Goal: Transaction & Acquisition: Purchase product/service

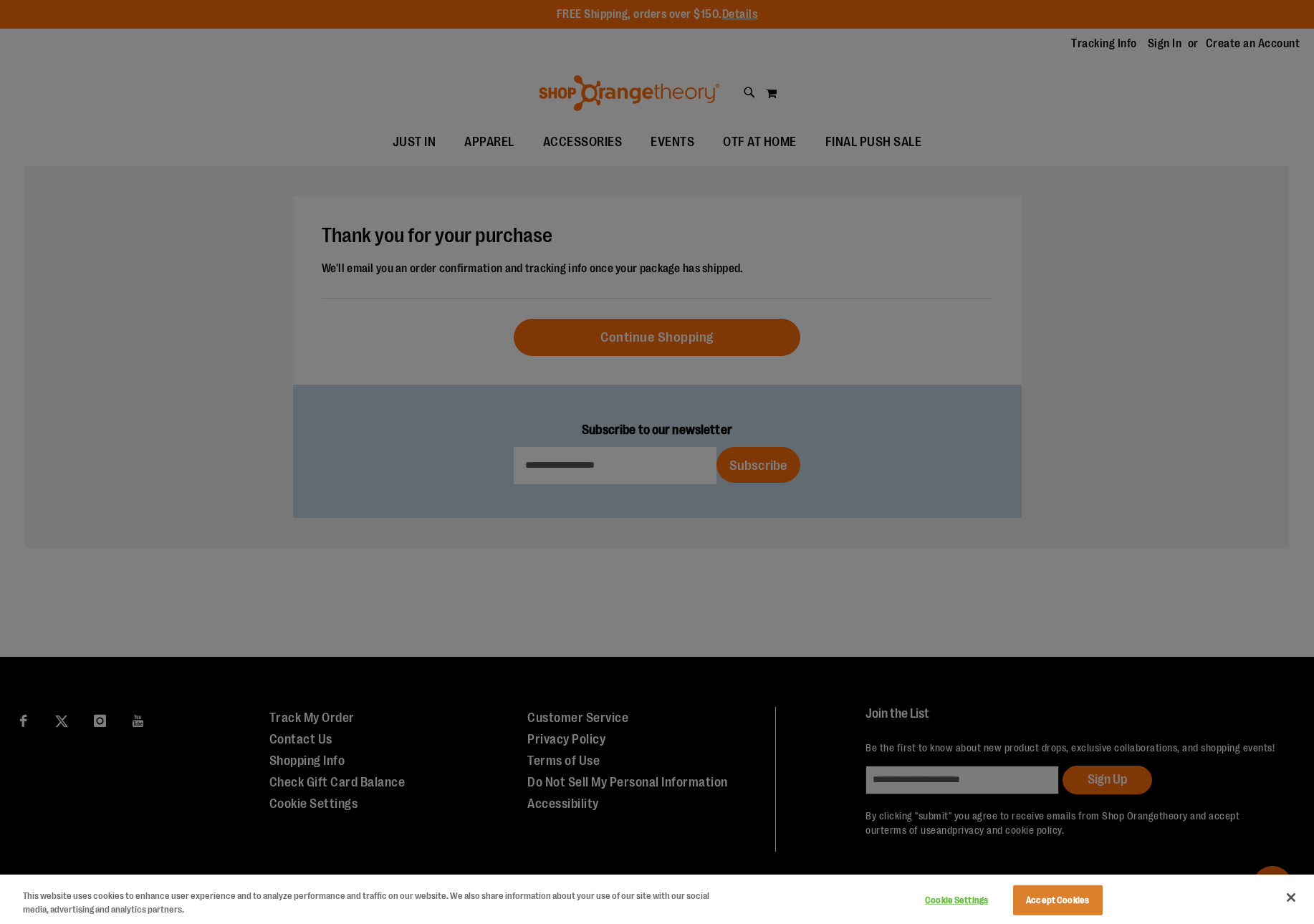
click at [686, 349] on div at bounding box center [657, 462] width 1314 height 924
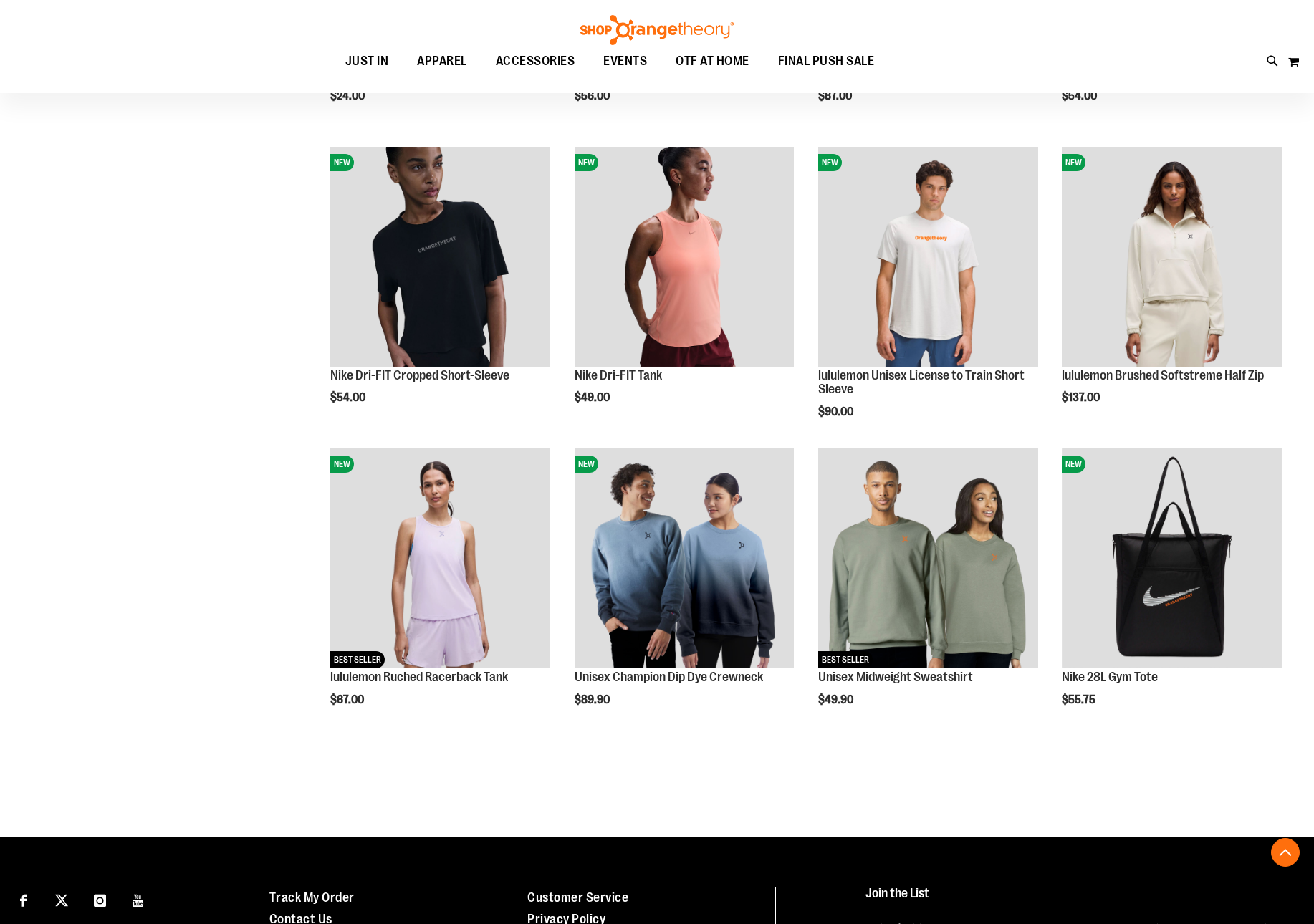
scroll to position [627, 0]
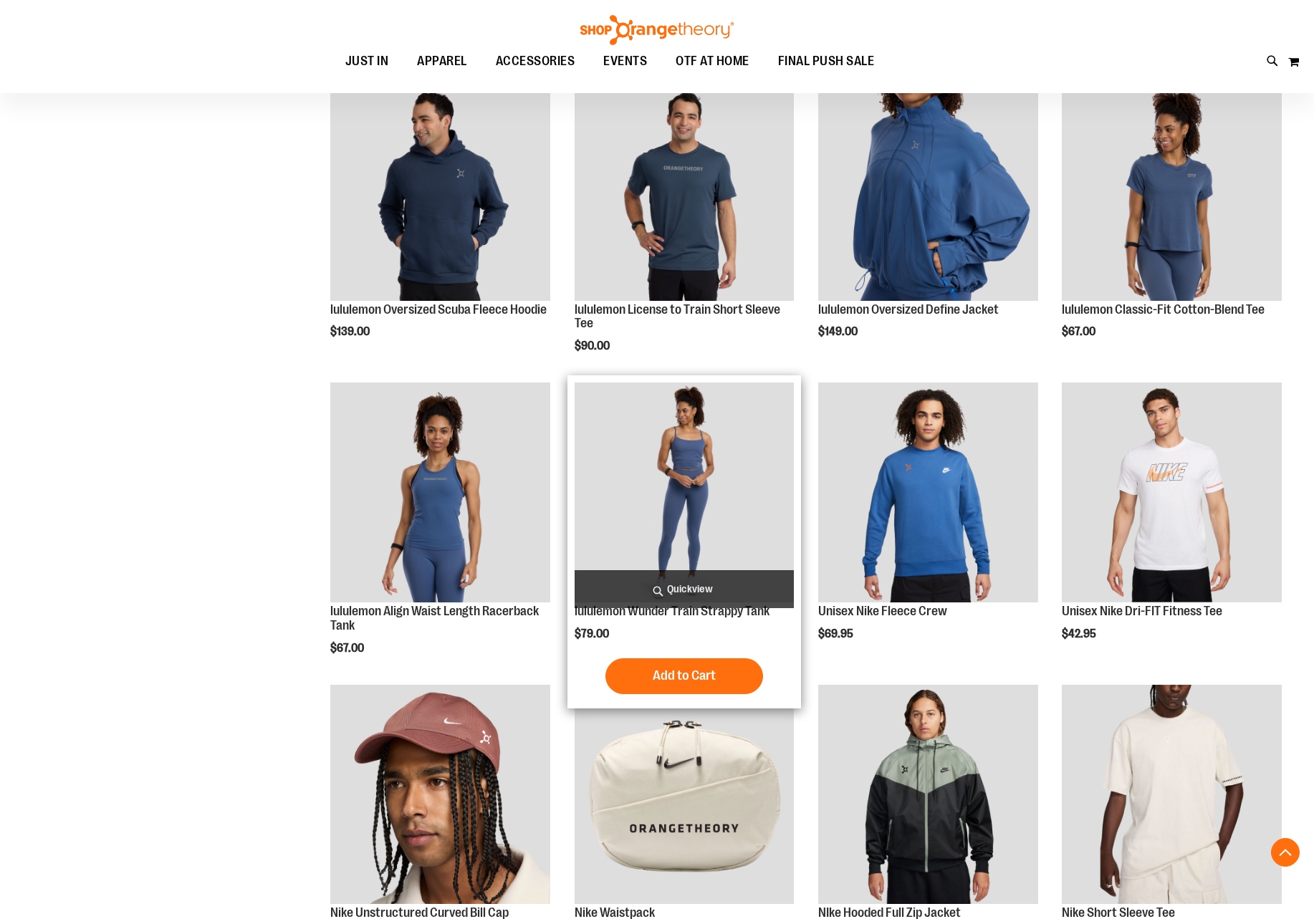
scroll to position [1532, 0]
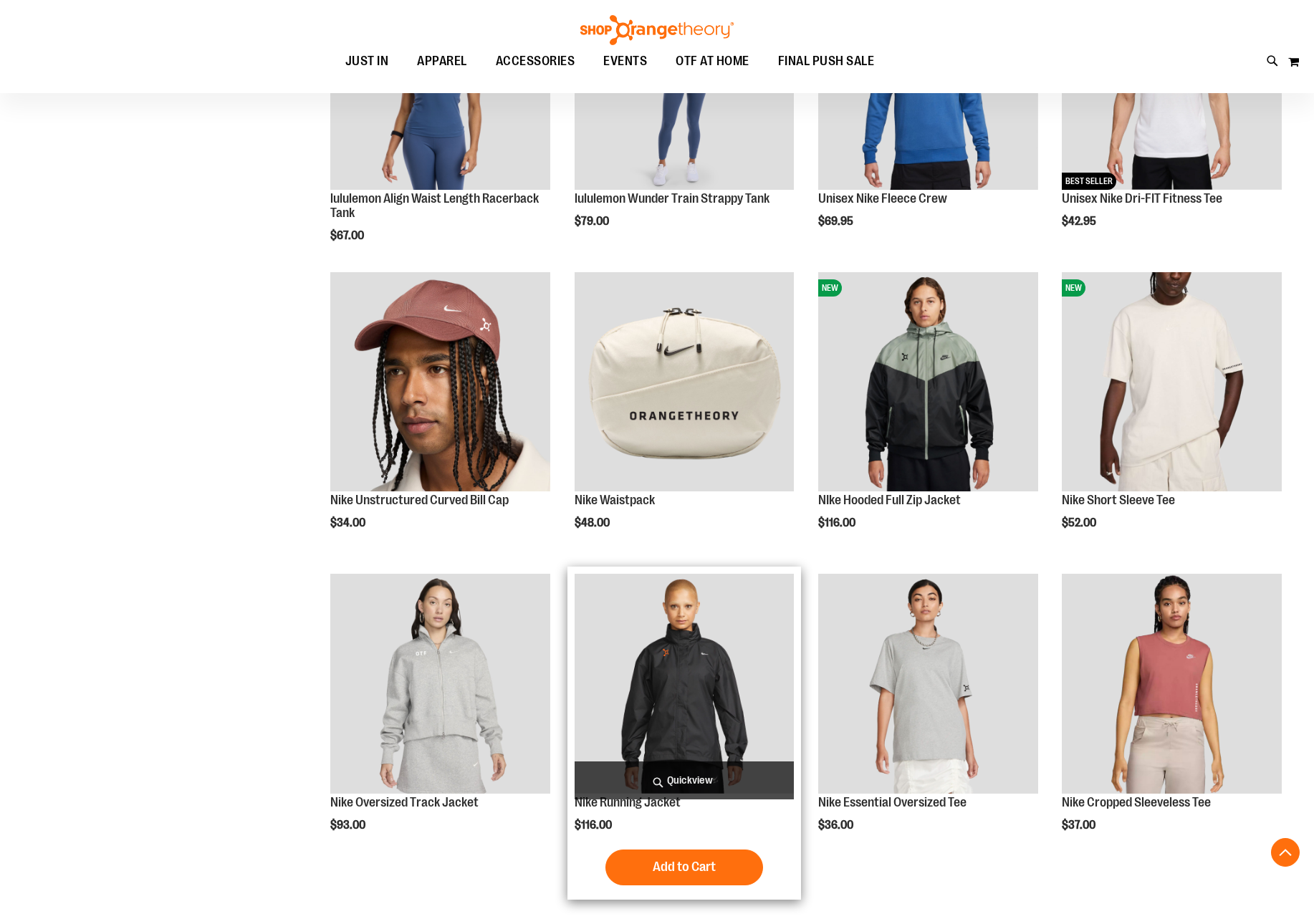
scroll to position [2438, 0]
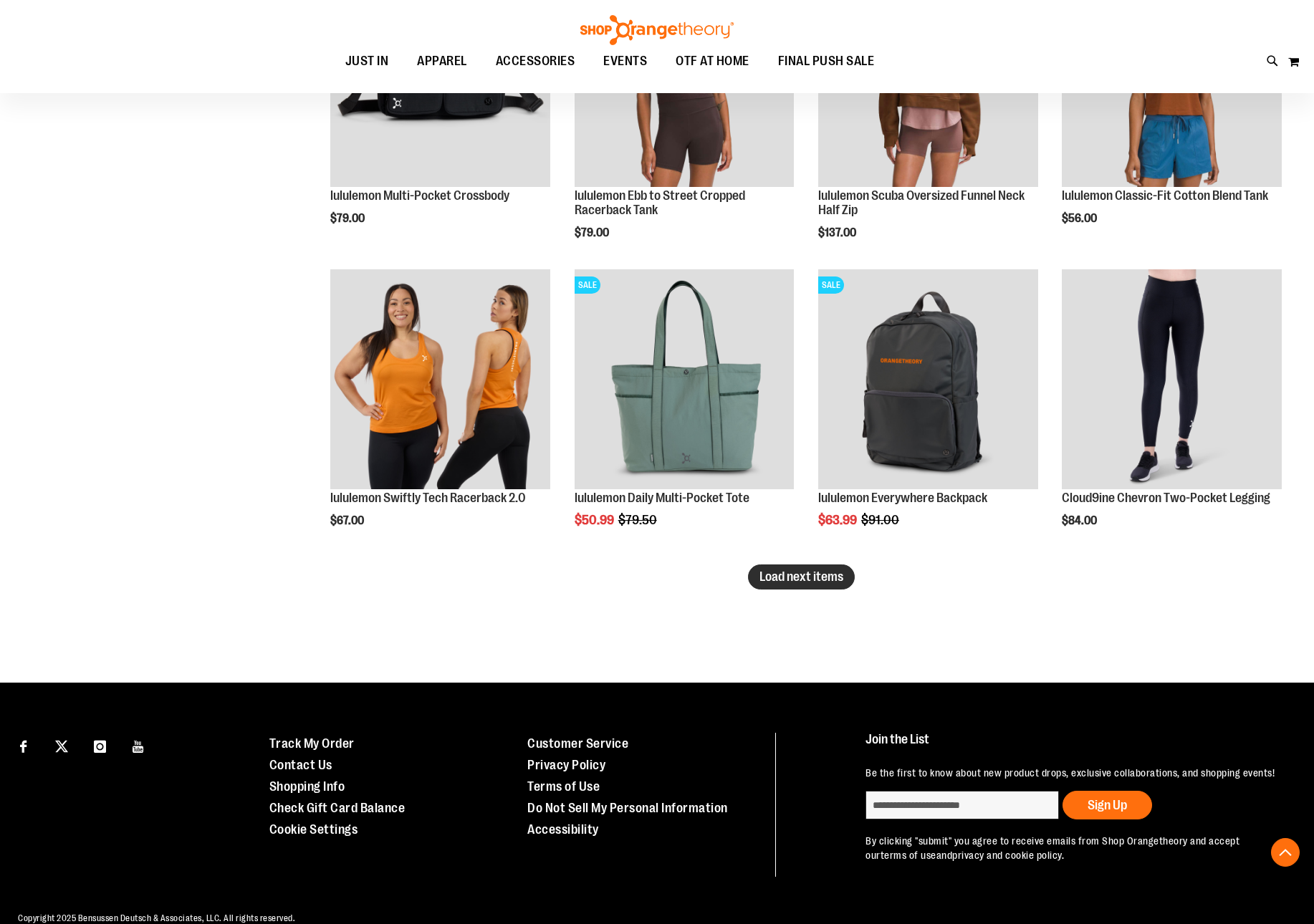
click at [826, 574] on span "Load next items" at bounding box center [801, 576] width 84 height 14
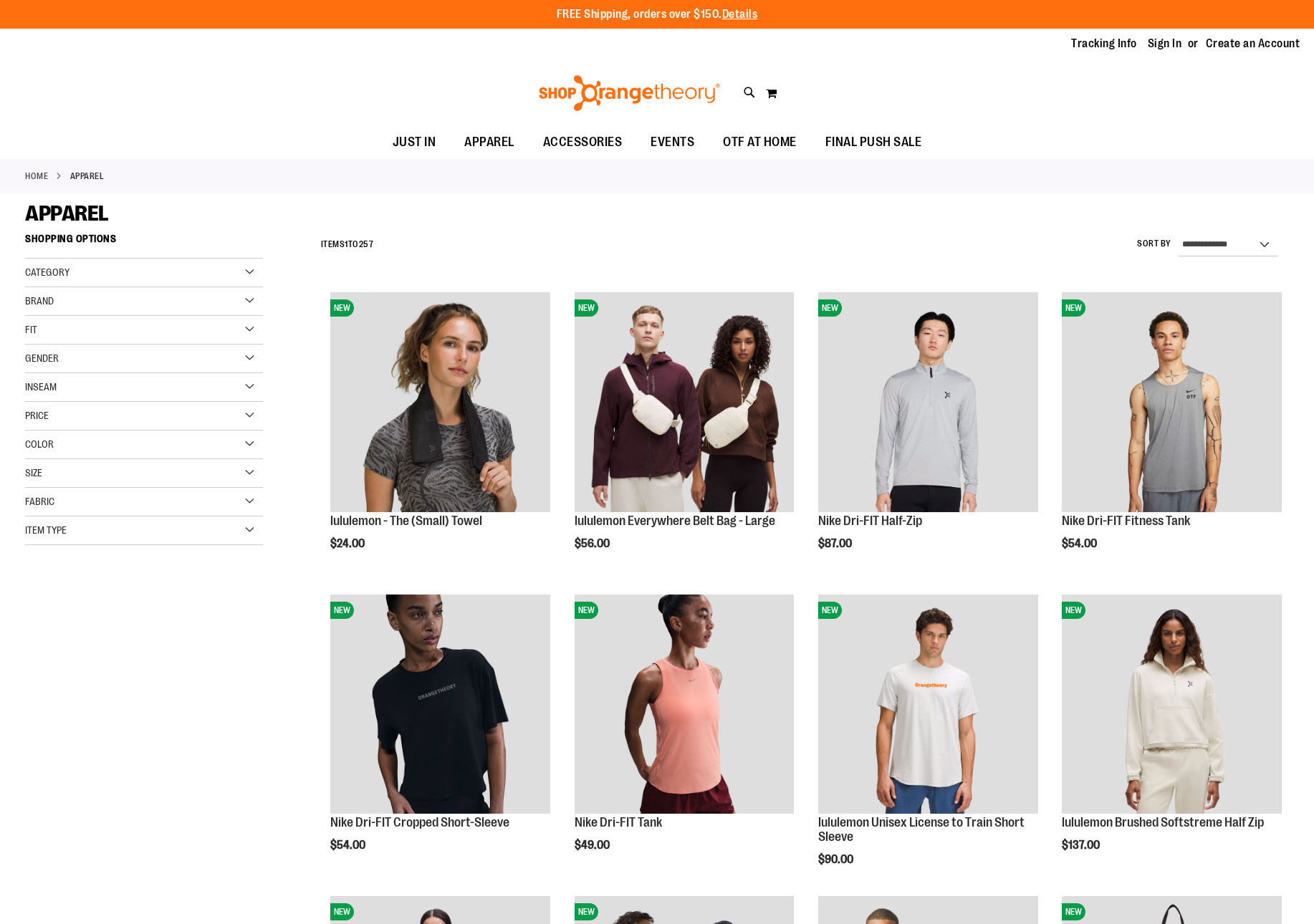
click at [242, 414] on div "Price" at bounding box center [144, 417] width 238 height 29
click at [1167, 42] on link "Sign In" at bounding box center [1164, 43] width 34 height 16
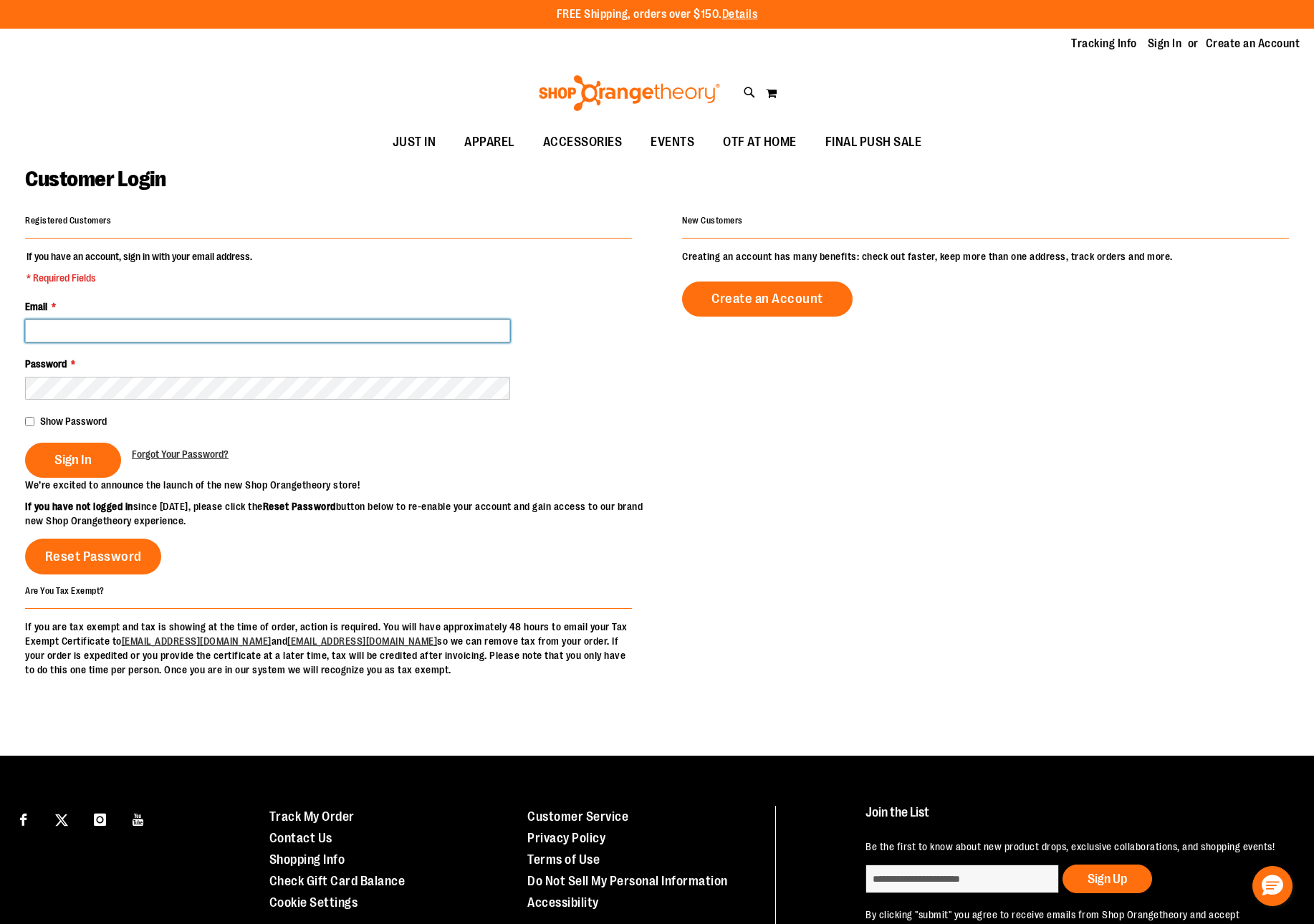
click at [243, 321] on input "Email *" at bounding box center [268, 331] width 485 height 23
type input "**********"
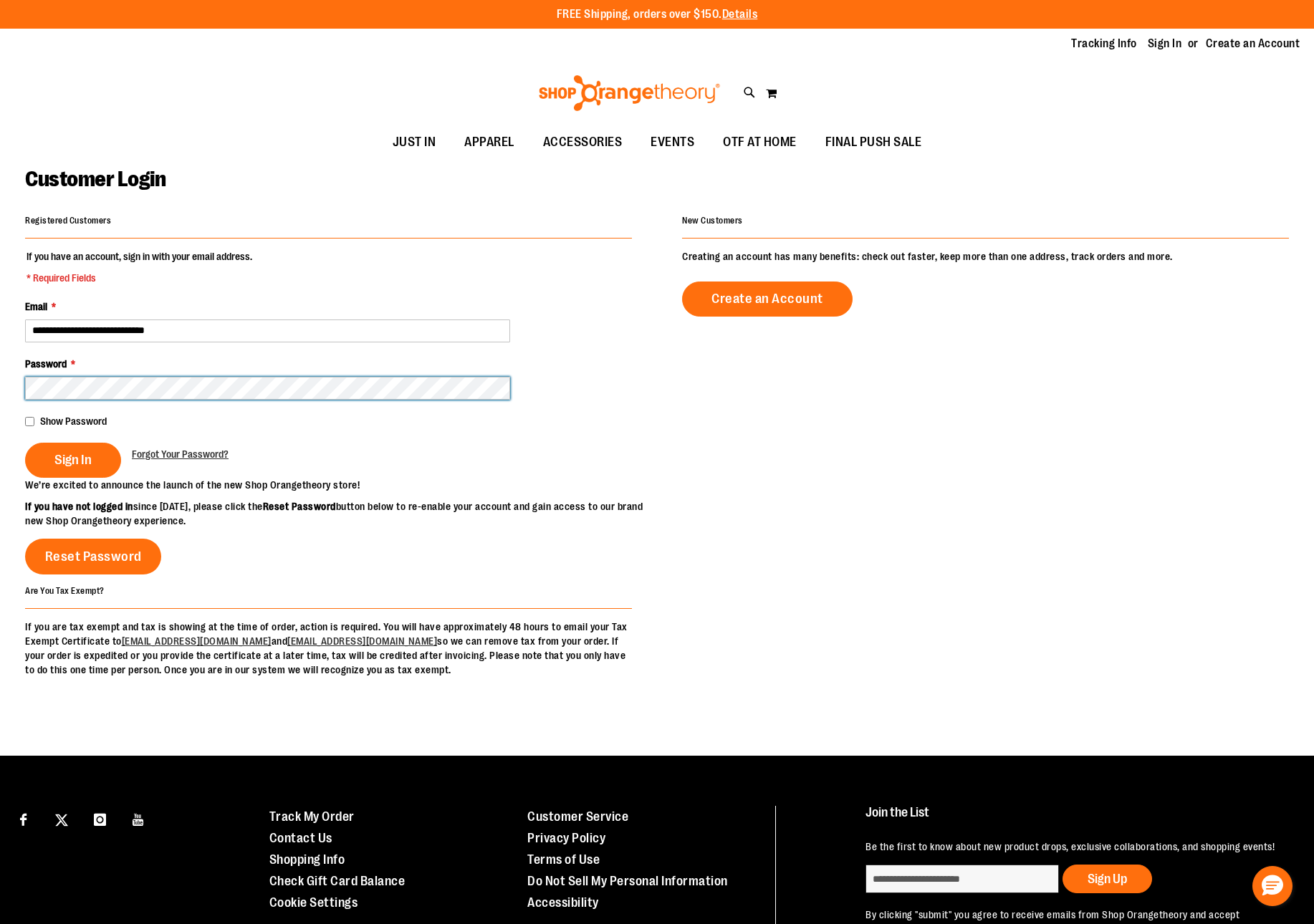
click at [25, 443] on button "Sign In" at bounding box center [73, 460] width 96 height 35
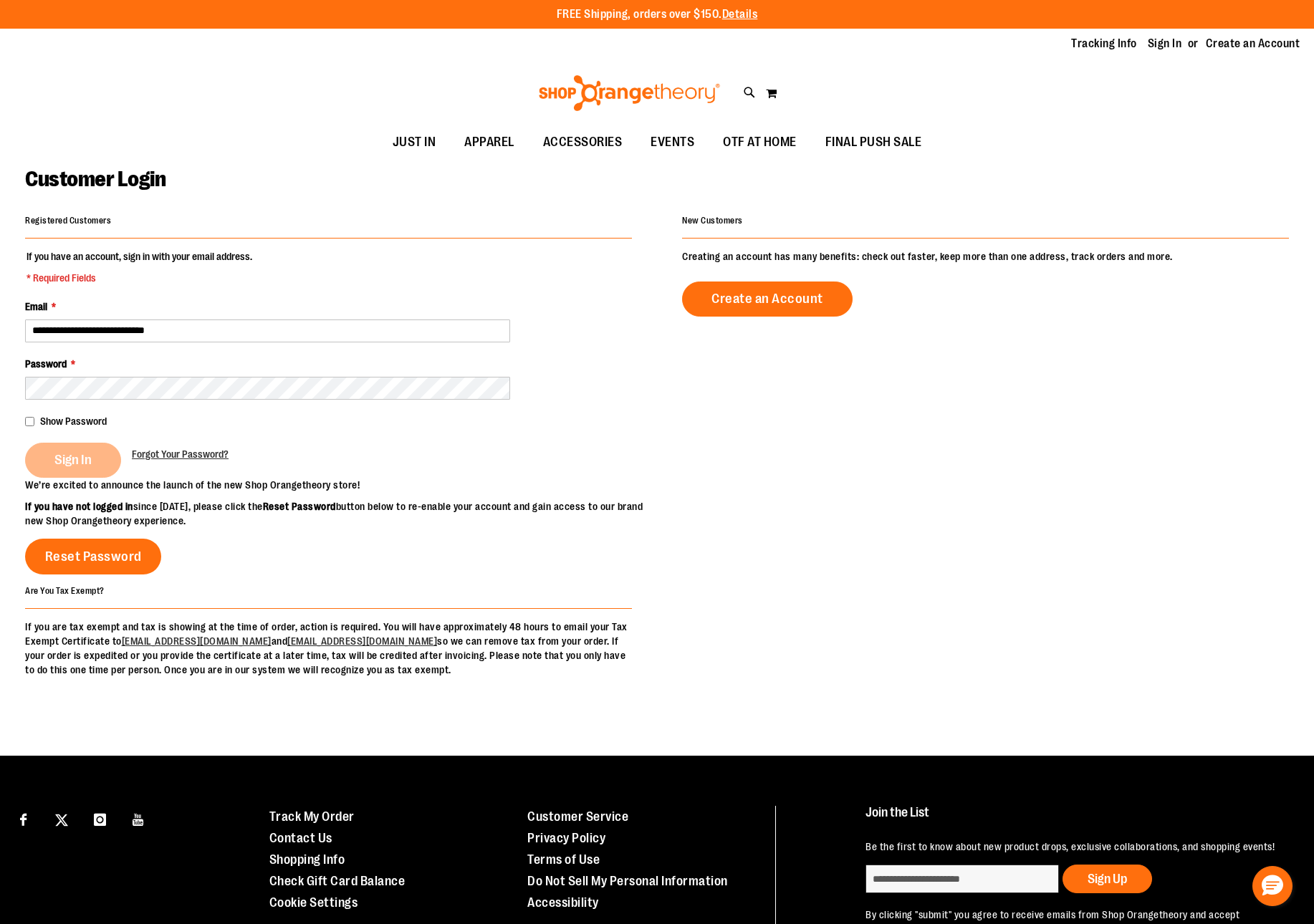
click at [100, 465] on div "Sign In" at bounding box center [78, 460] width 106 height 35
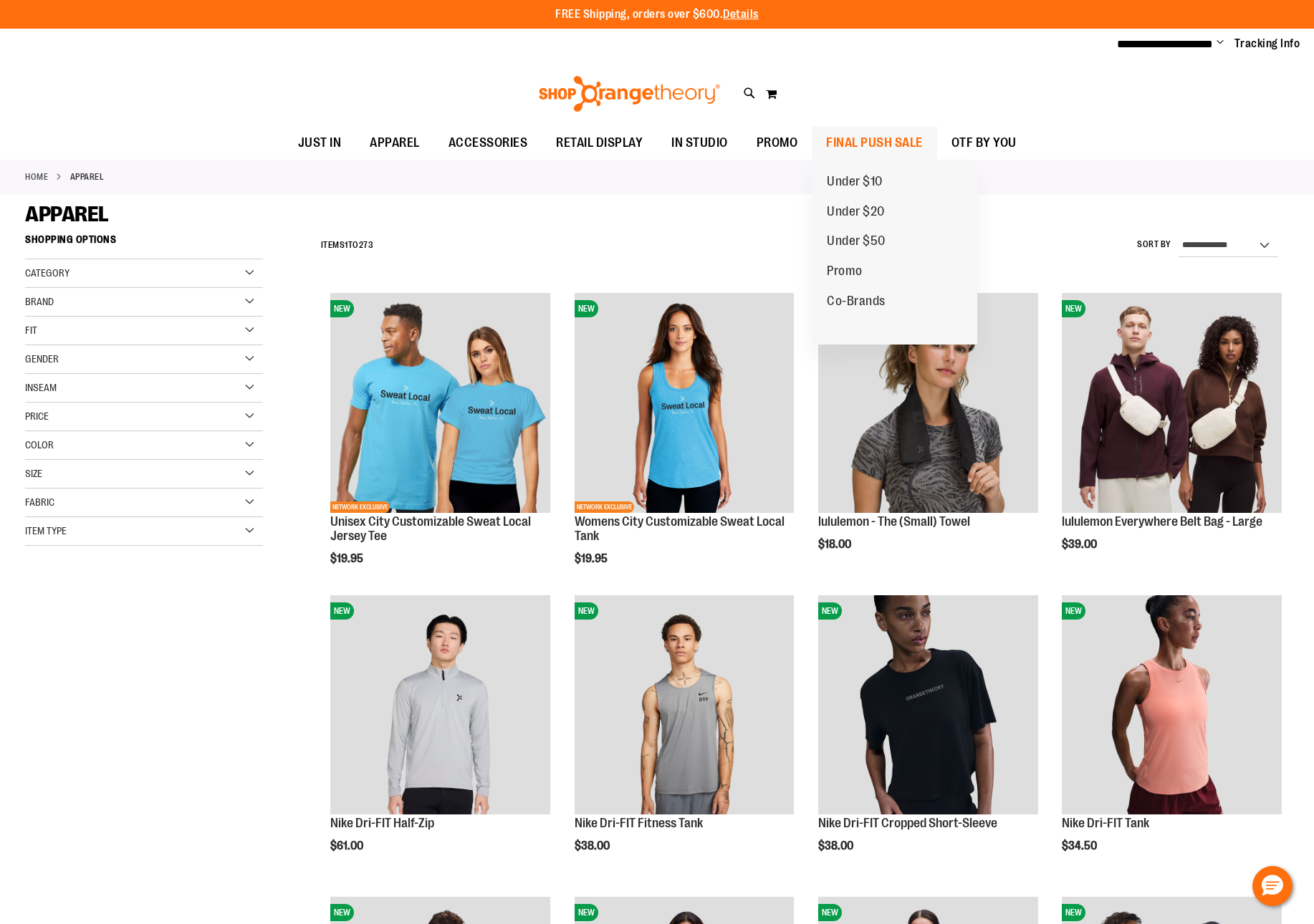
drag, startPoint x: 794, startPoint y: 138, endPoint x: 837, endPoint y: 138, distance: 43.0
click at [837, 138] on ul "JUST IN JUST IN Balanced Basics New for Women New for Men New Accessories New B…" at bounding box center [657, 143] width 1314 height 33
click at [867, 242] on span "Under $50" at bounding box center [855, 243] width 59 height 18
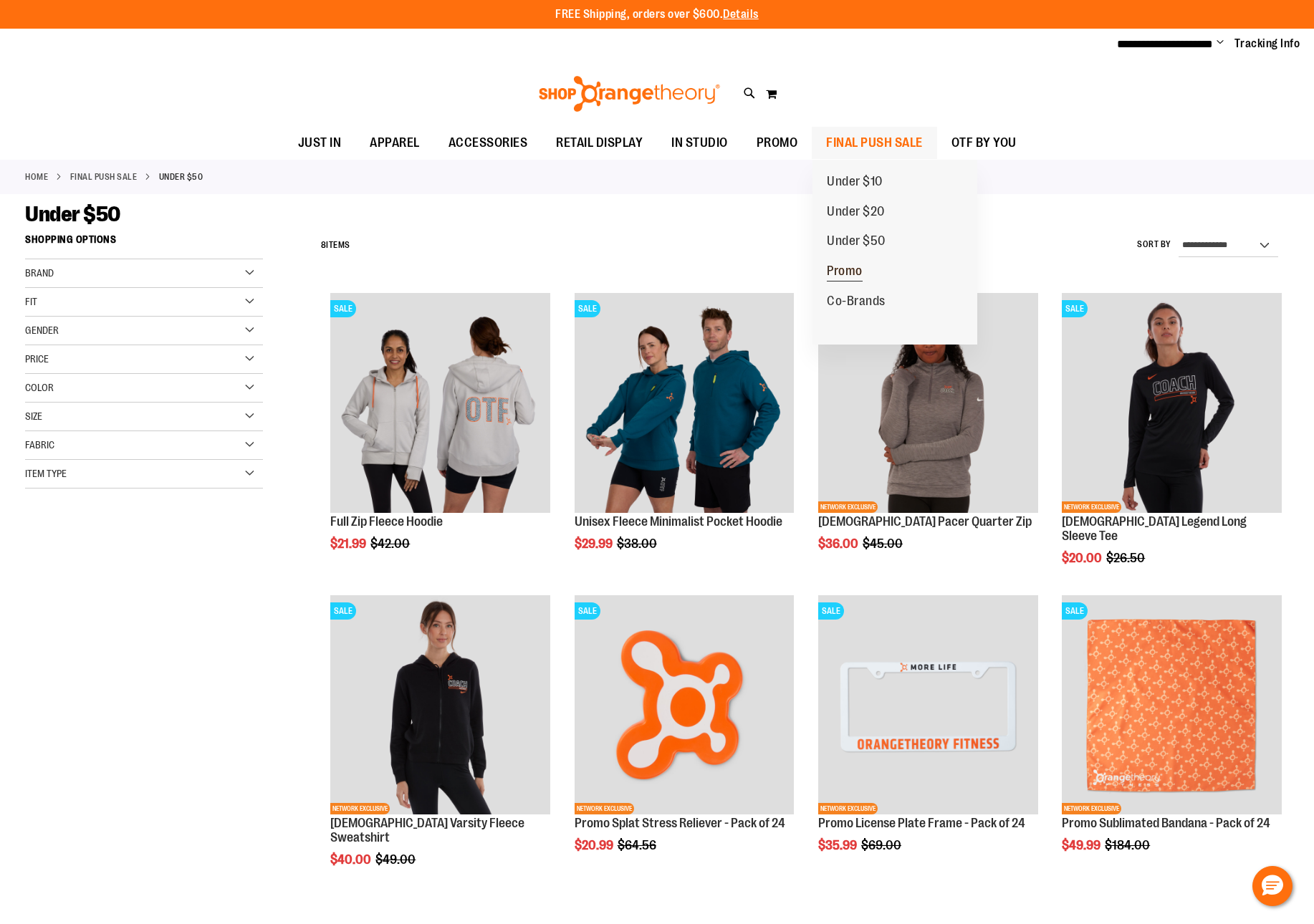
click at [835, 279] on span "Promo" at bounding box center [844, 273] width 36 height 18
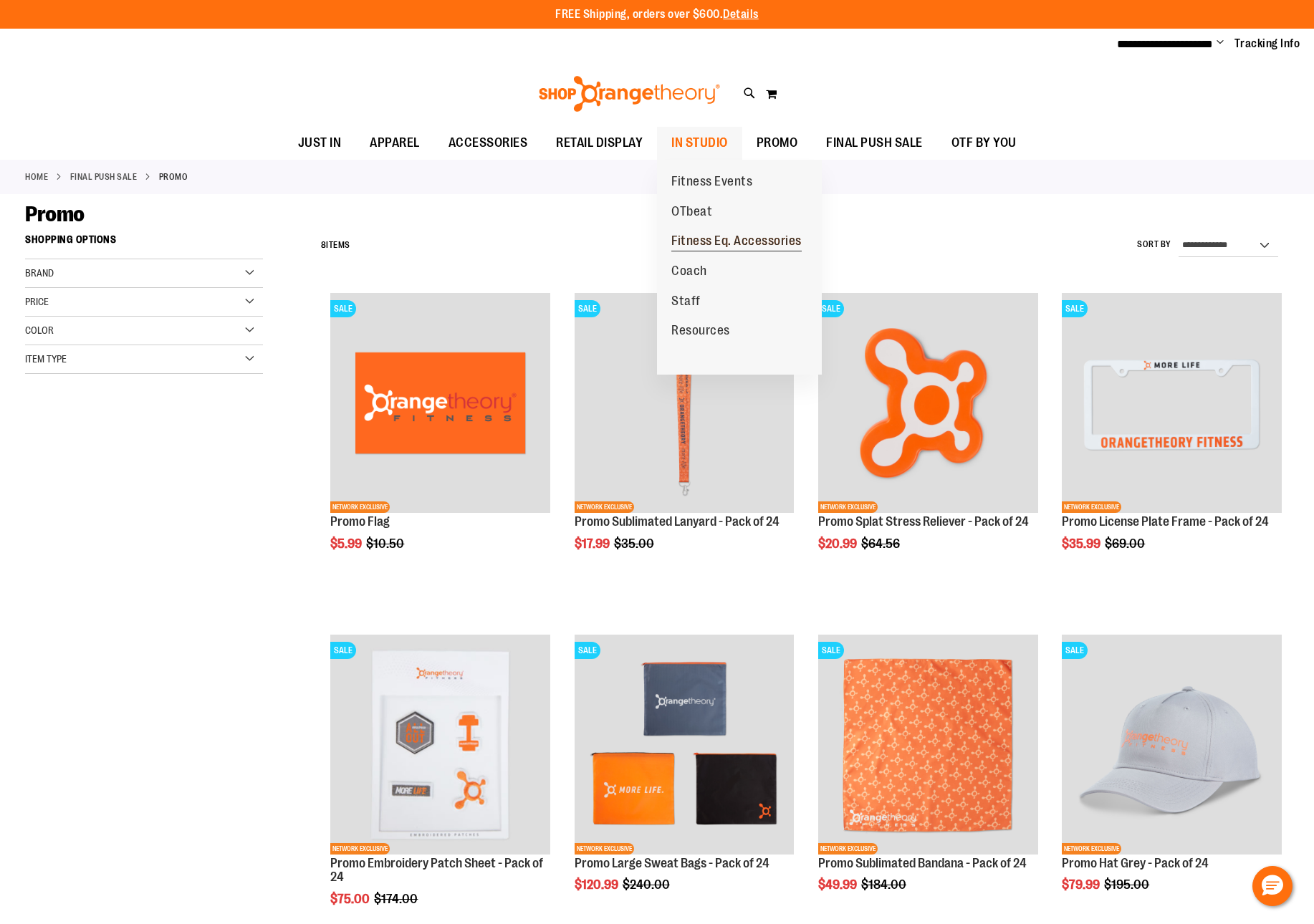
click at [733, 247] on span "Fitness Eq. Accessories" at bounding box center [736, 243] width 130 height 18
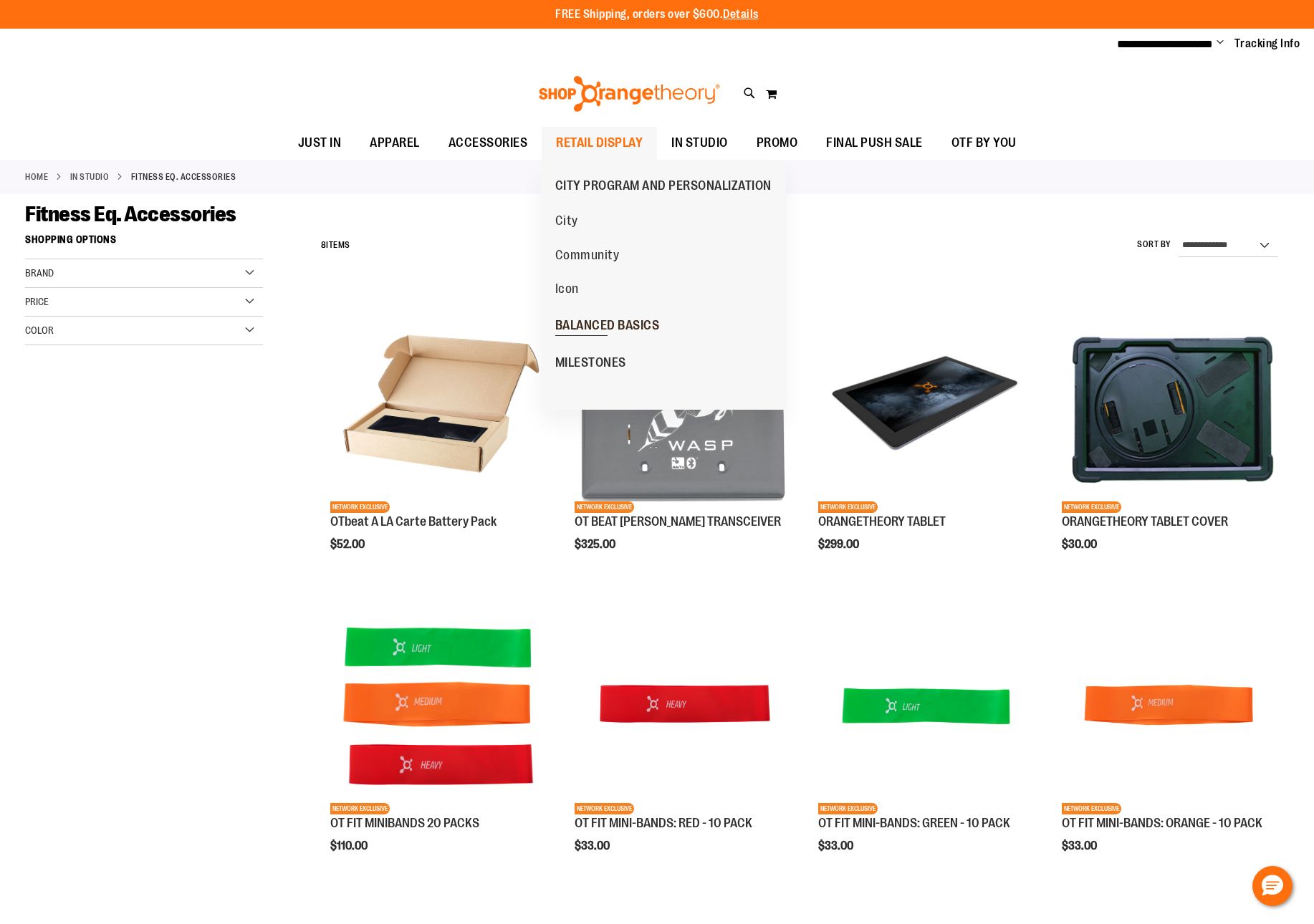
click at [622, 329] on span "BALANCED BASICS" at bounding box center [608, 327] width 105 height 18
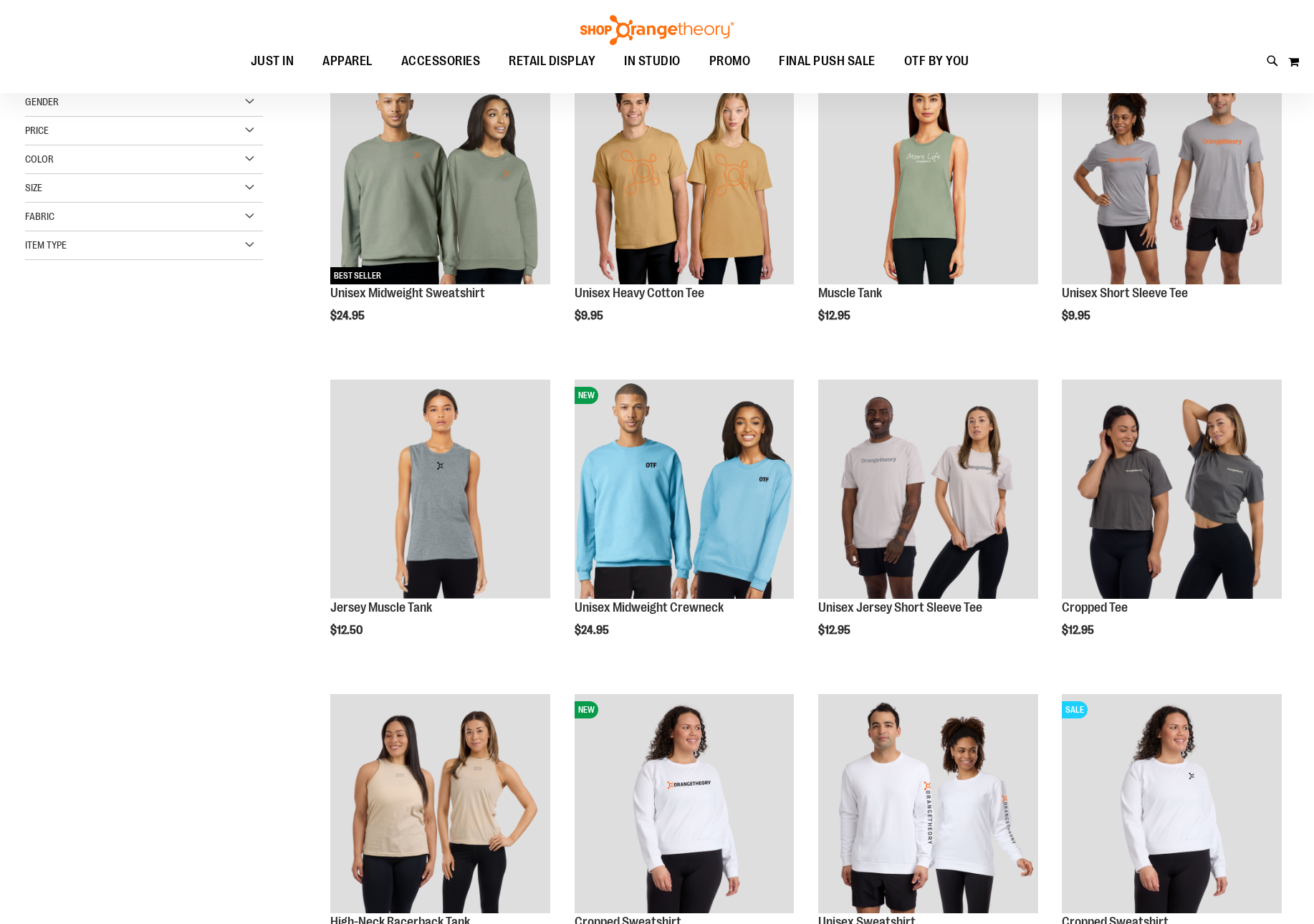
scroll to position [389, 0]
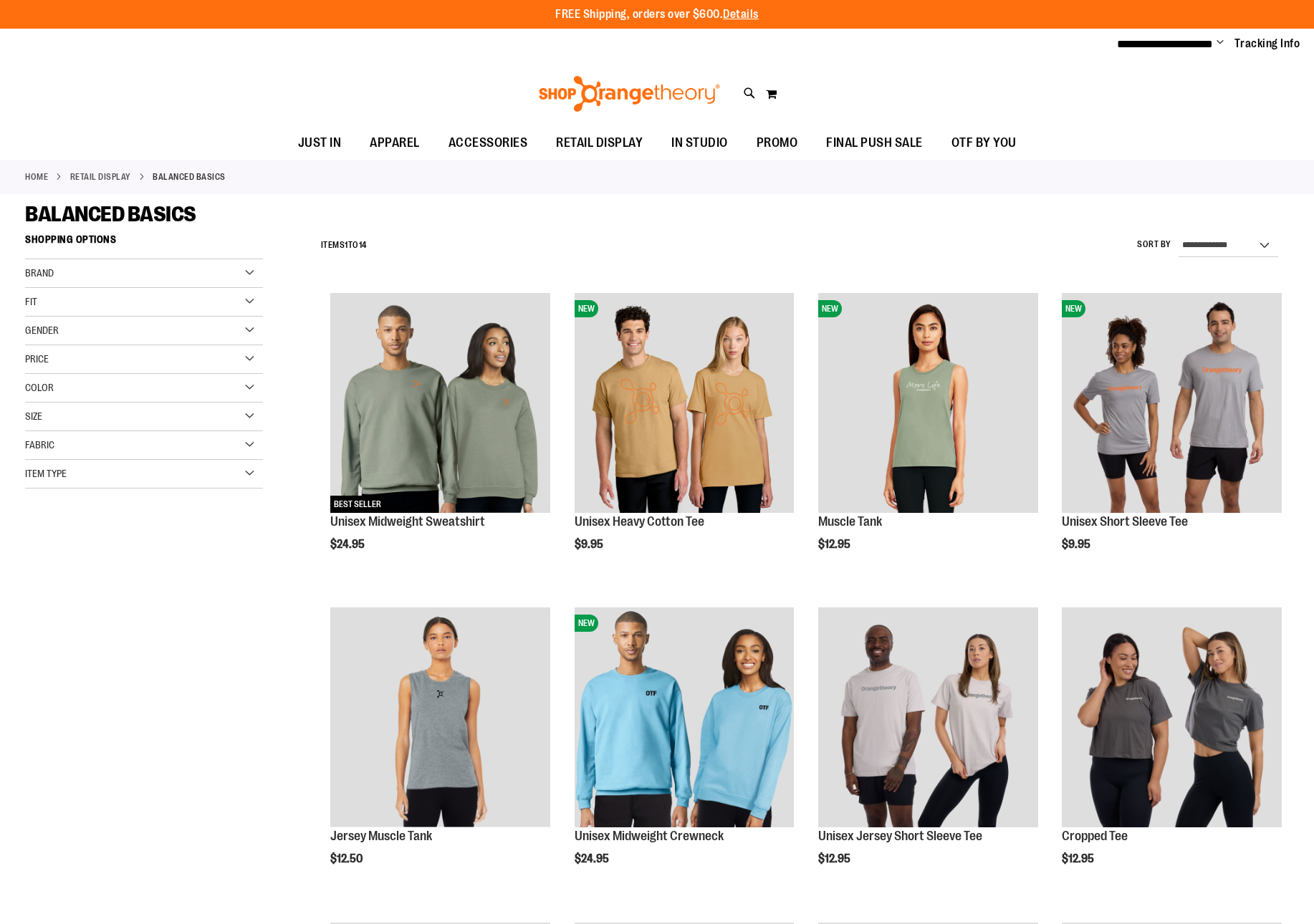
click at [254, 278] on div "Brand" at bounding box center [144, 274] width 238 height 29
click at [262, 293] on div "Fit" at bounding box center [144, 303] width 238 height 29
click at [256, 295] on div "Fit" at bounding box center [144, 303] width 238 height 29
click at [246, 353] on div "Price" at bounding box center [144, 360] width 238 height 29
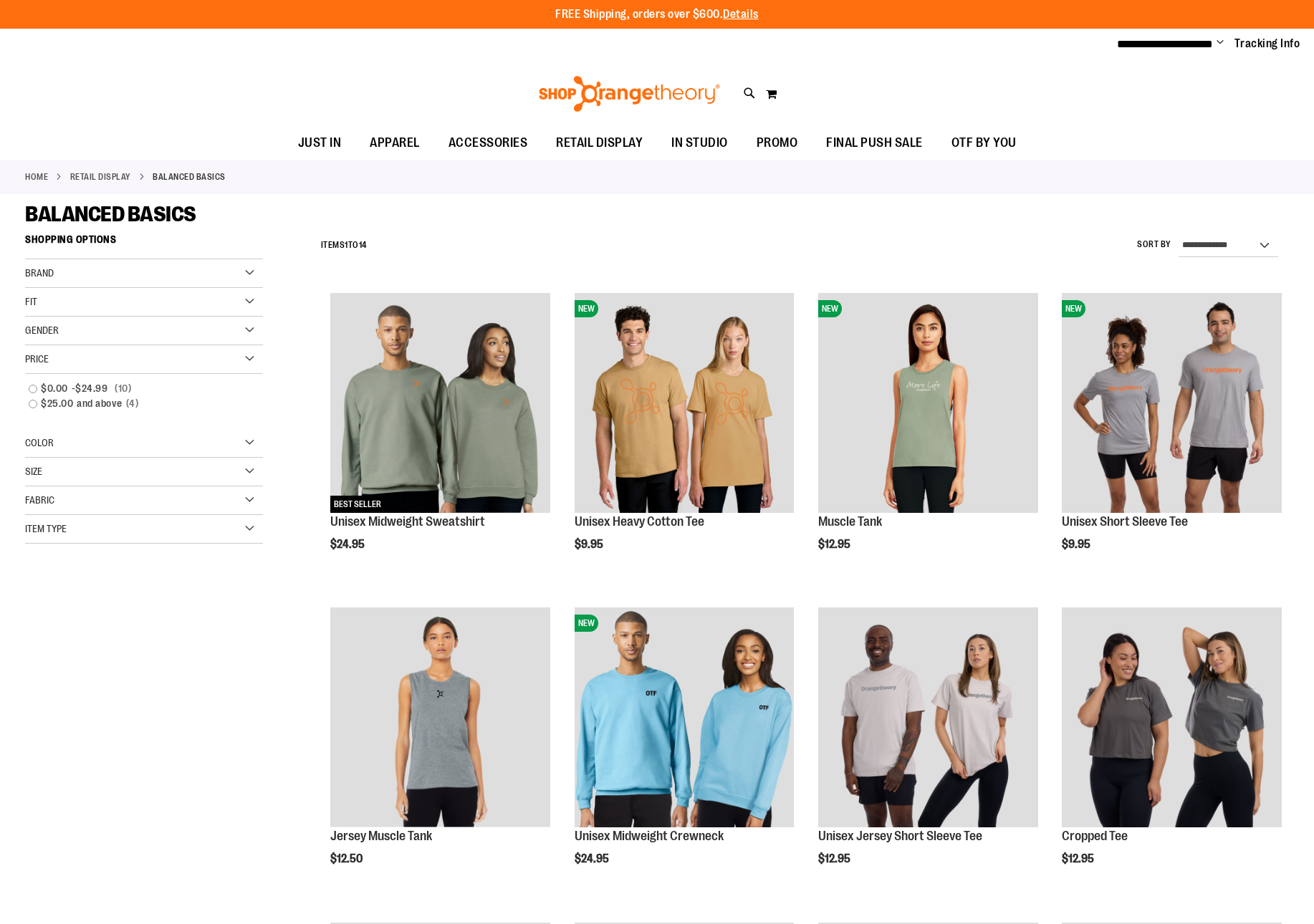
click at [249, 356] on div "Price" at bounding box center [144, 360] width 238 height 29
click at [252, 393] on div "Color" at bounding box center [144, 389] width 238 height 29
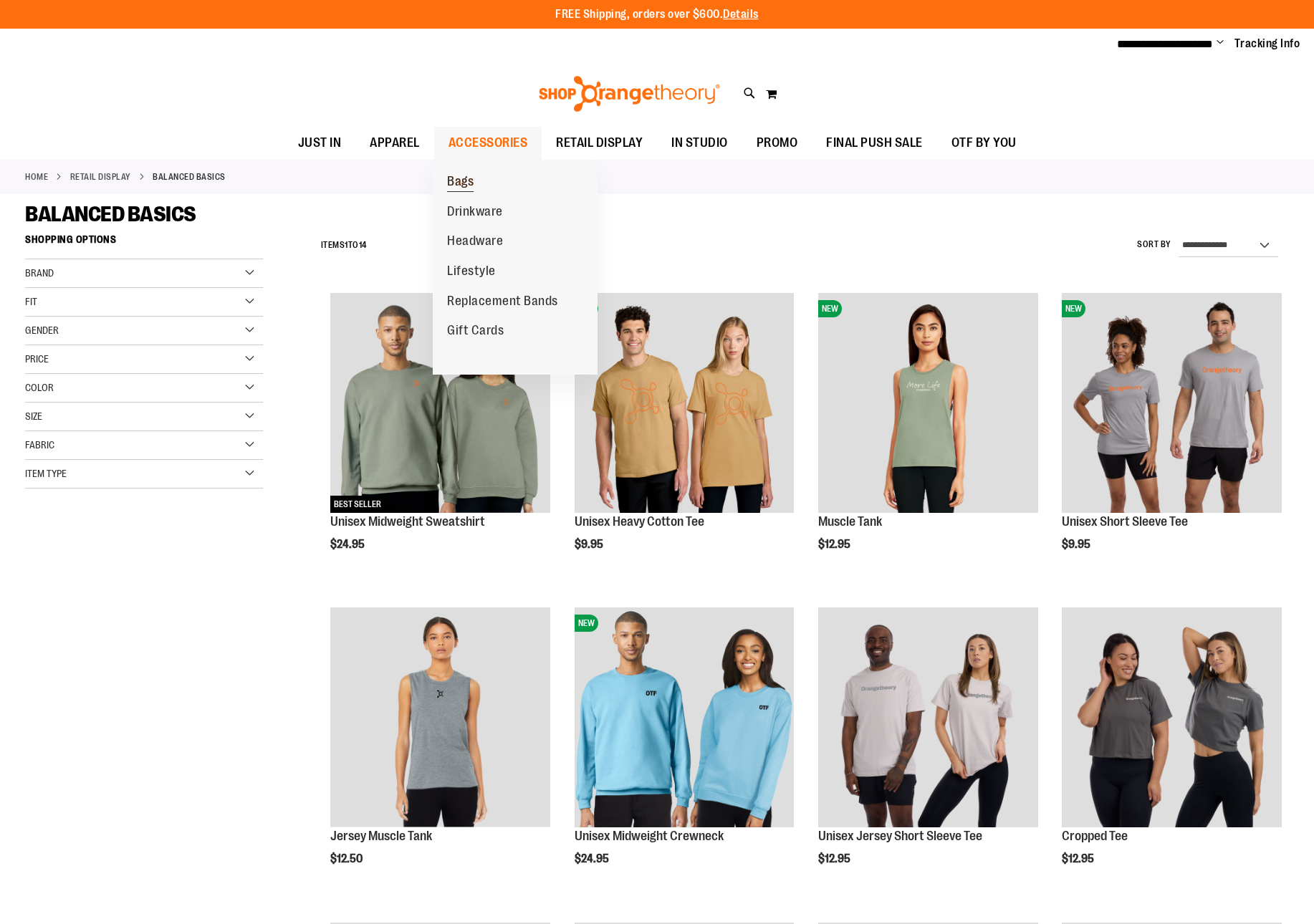
click at [465, 186] on span "Bags" at bounding box center [460, 183] width 27 height 18
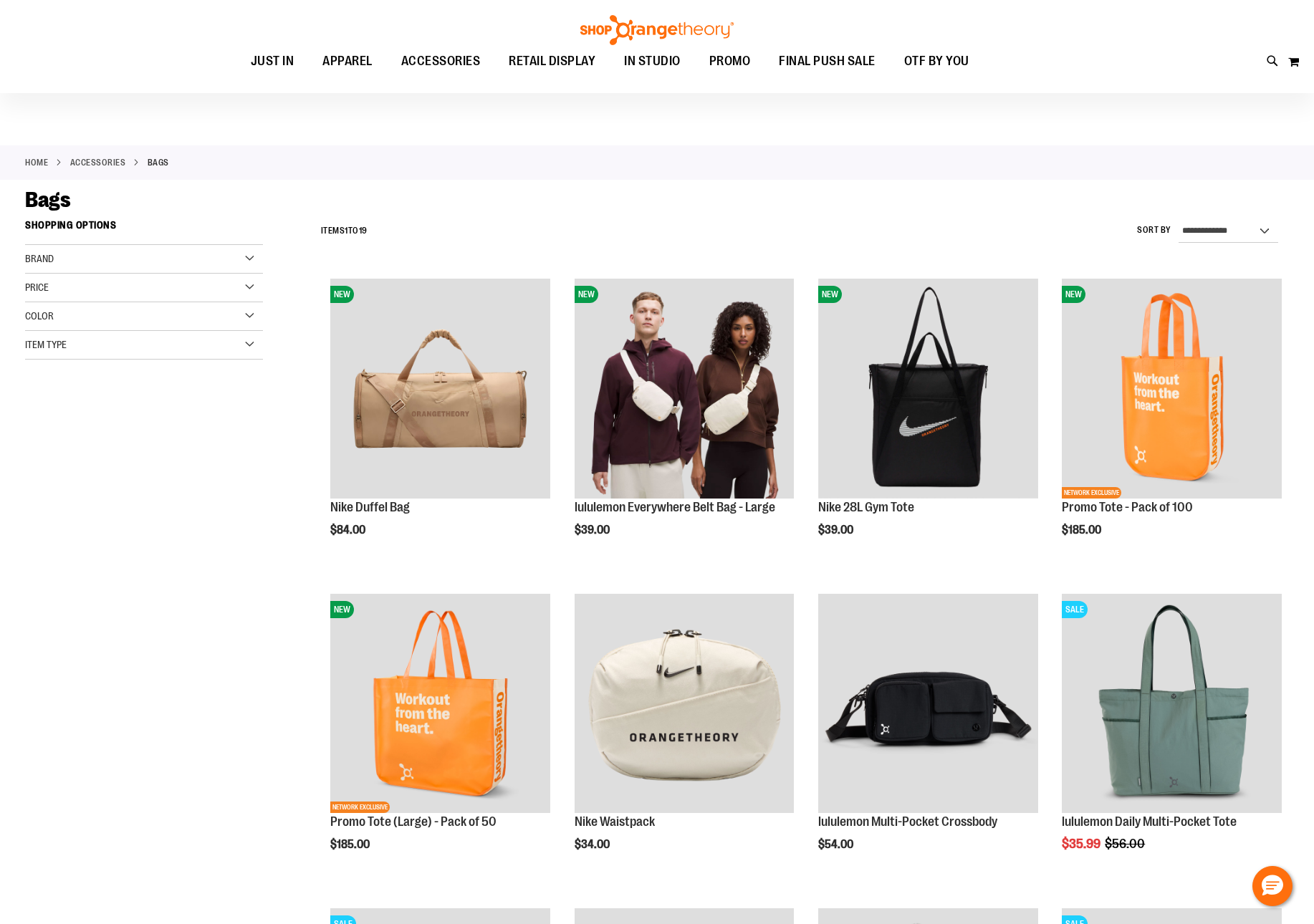
scroll to position [27, 0]
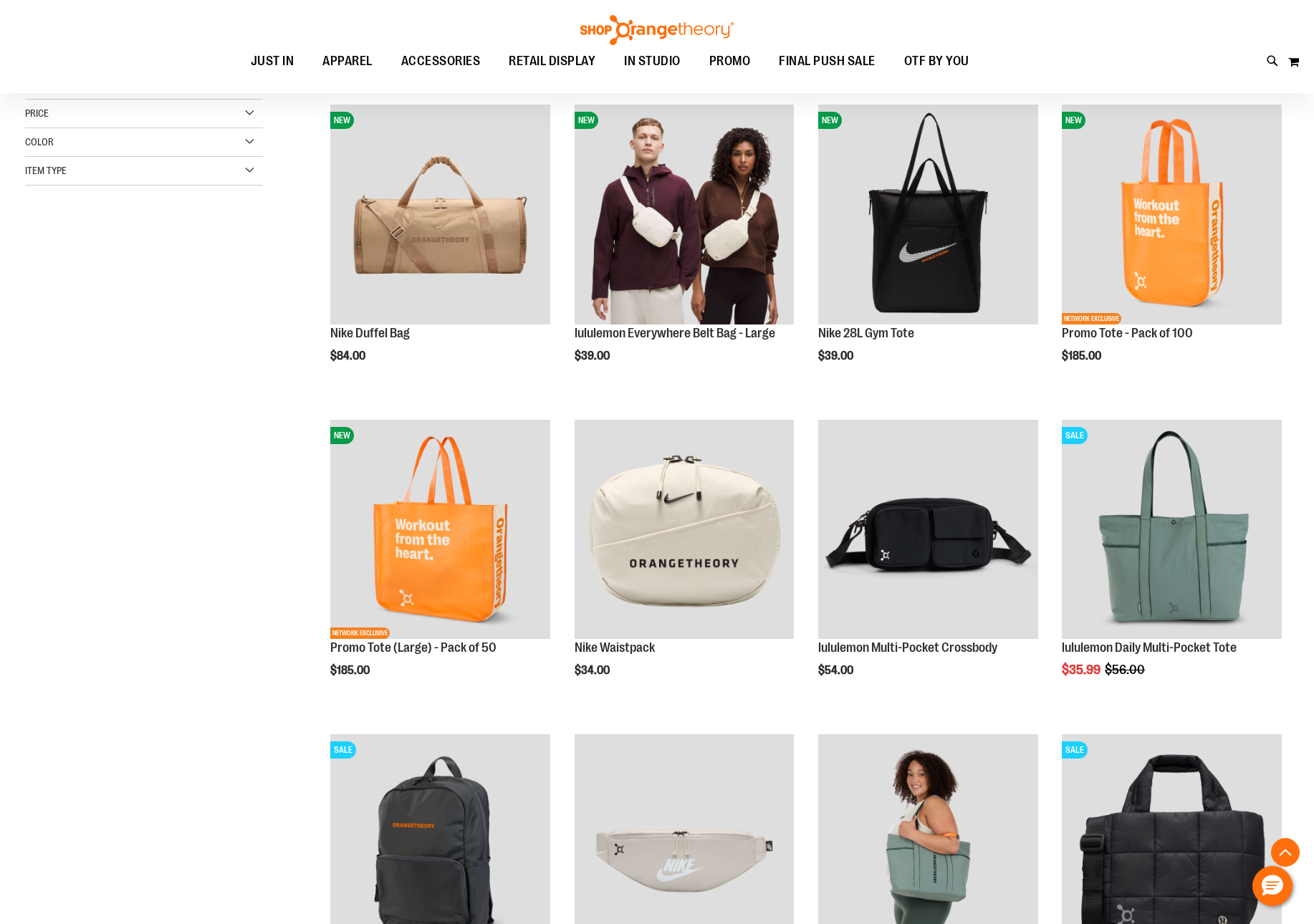
scroll to position [120, 0]
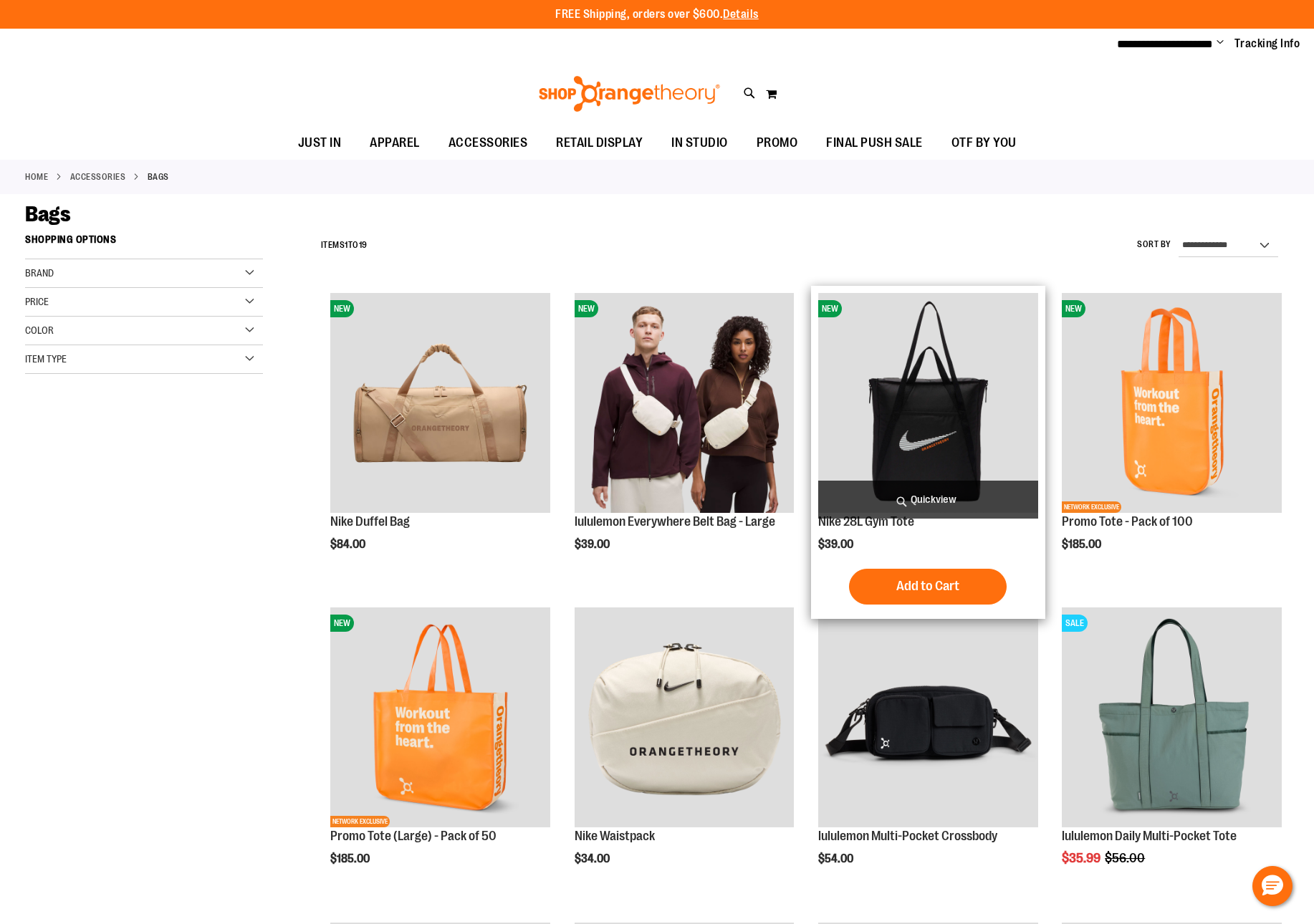
click at [985, 385] on img "product" at bounding box center [928, 402] width 220 height 220
click at [941, 395] on img "product" at bounding box center [928, 402] width 220 height 220
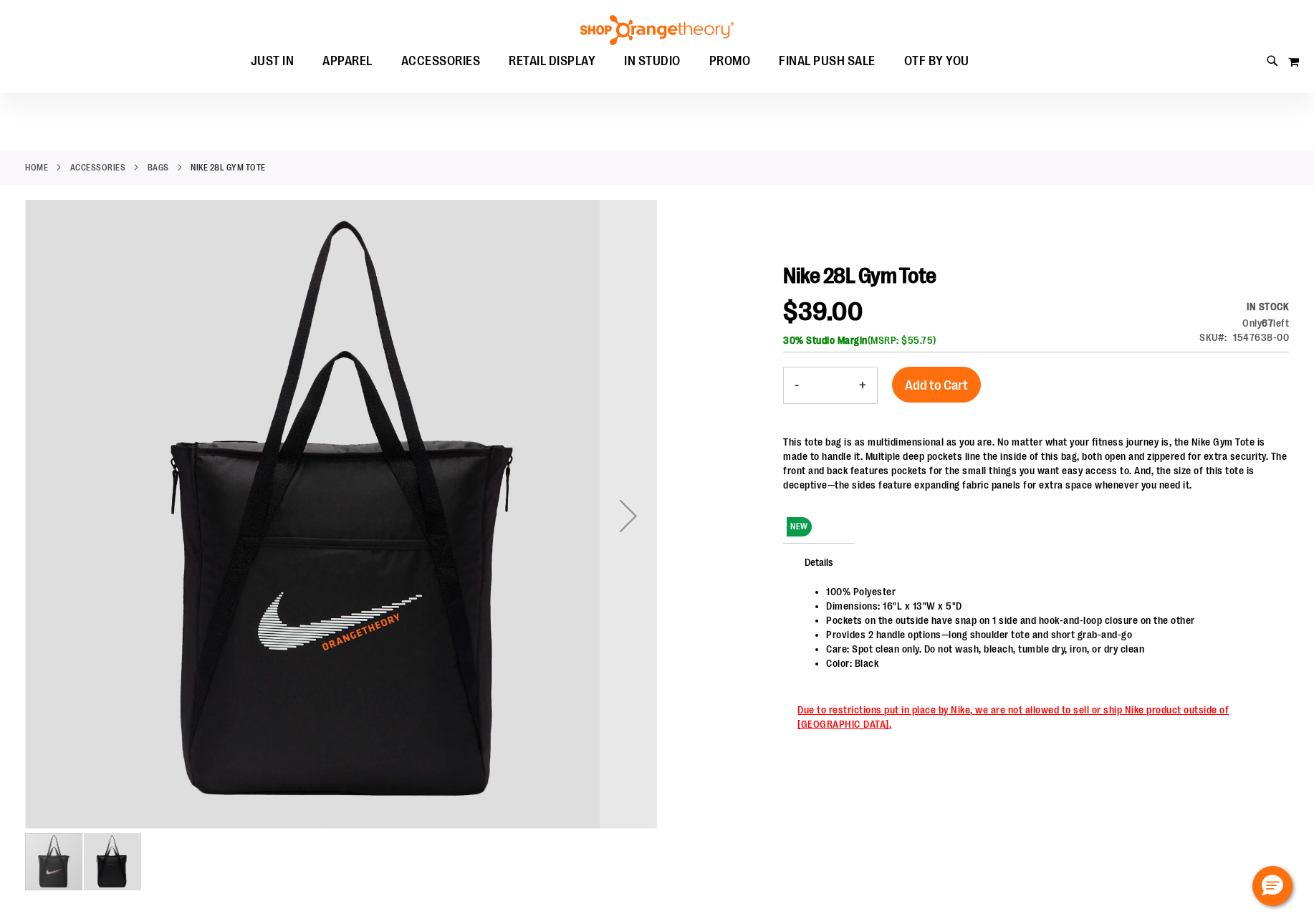
scroll to position [20, 0]
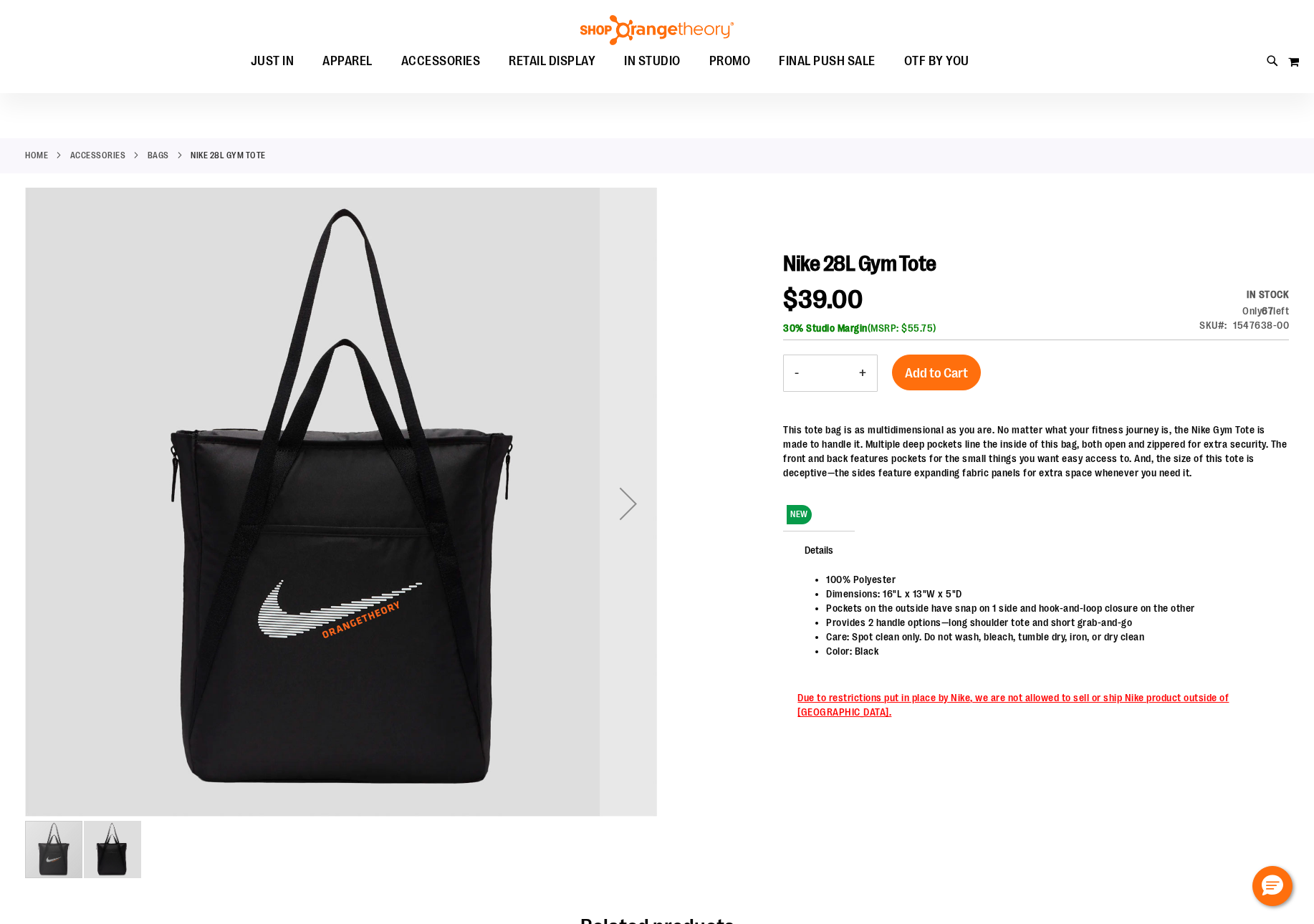
click at [129, 845] on img "image 2 of 2" at bounding box center [112, 849] width 57 height 57
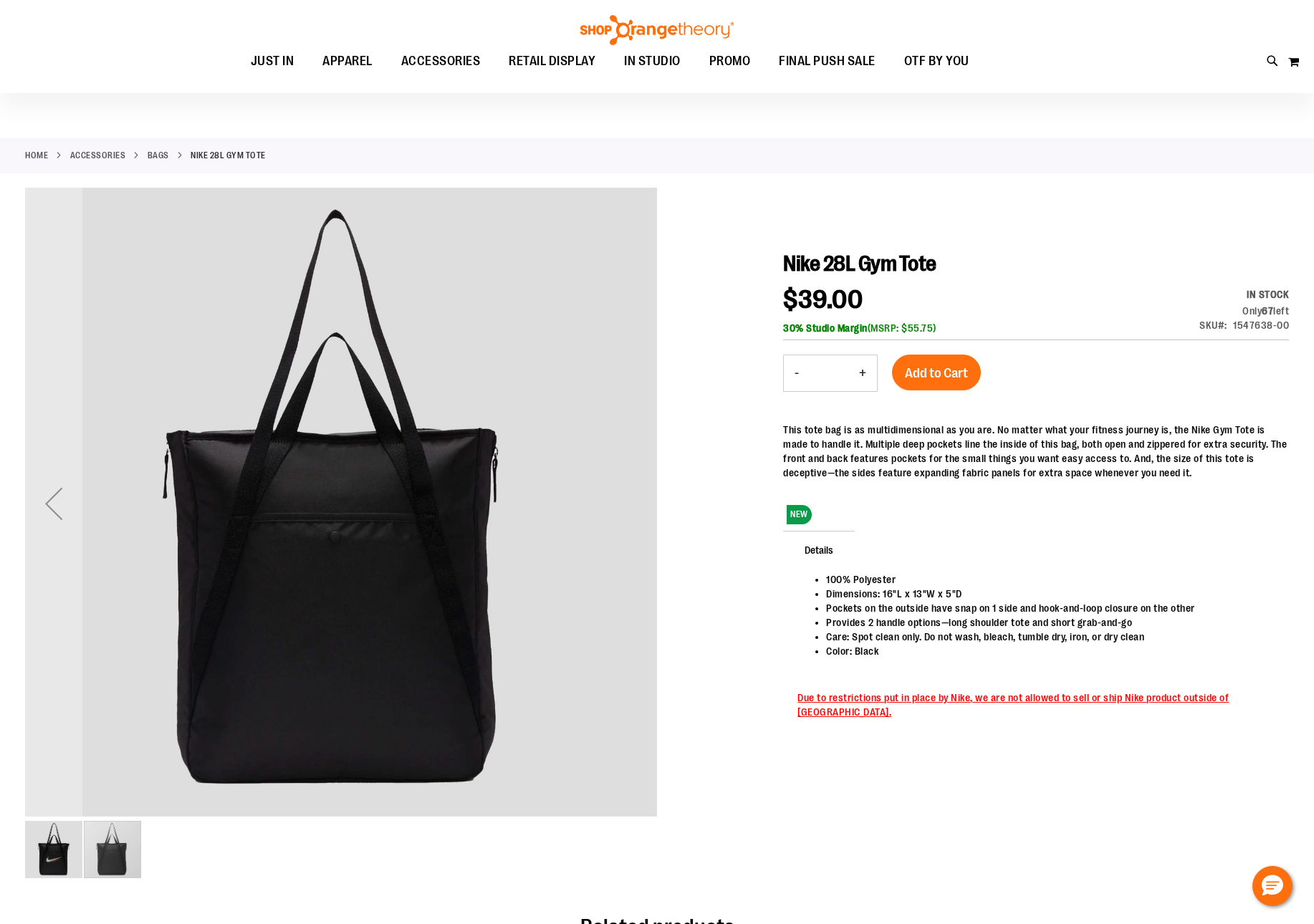
click at [51, 856] on img "image 1 of 2" at bounding box center [53, 849] width 57 height 57
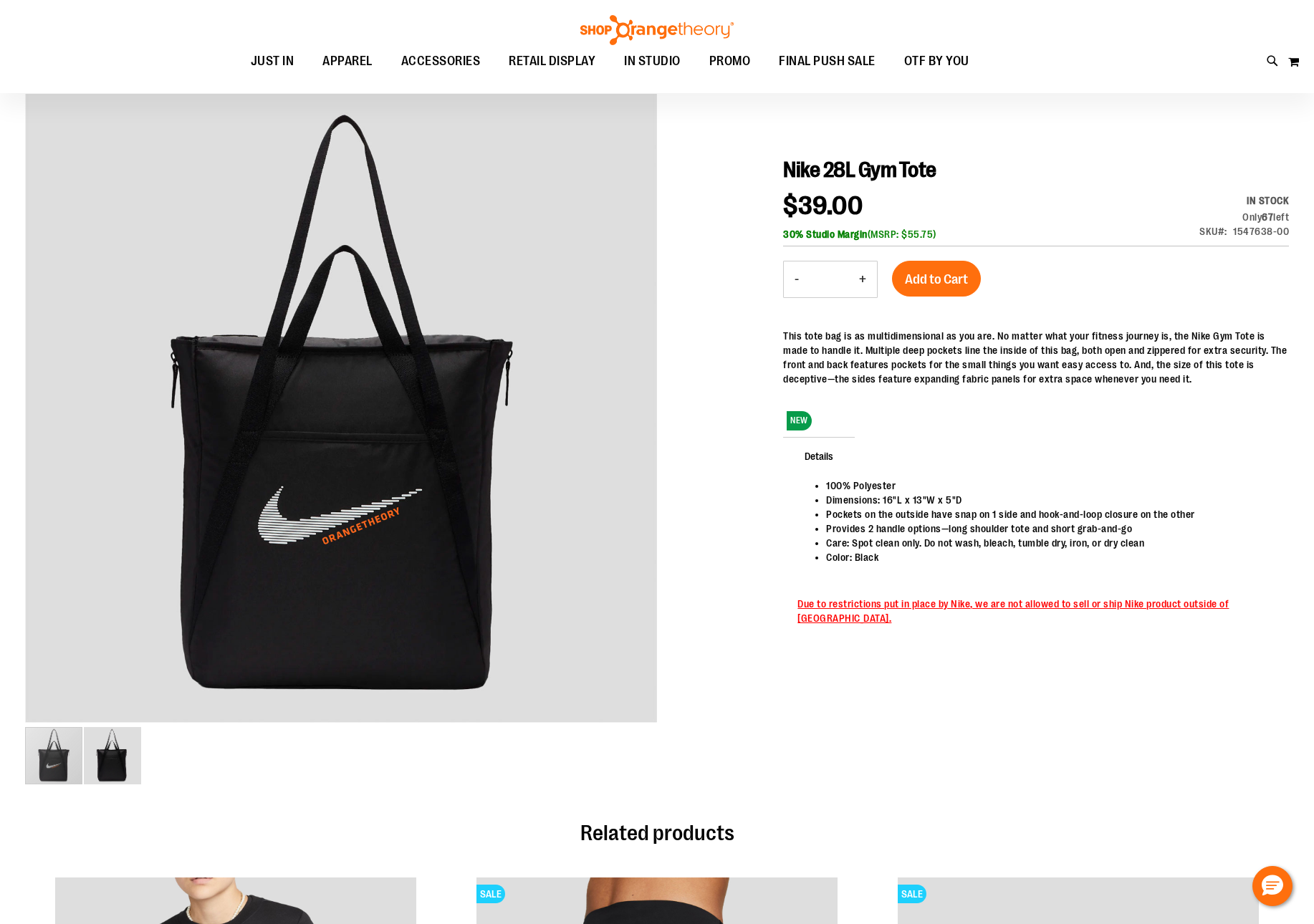
scroll to position [0, 0]
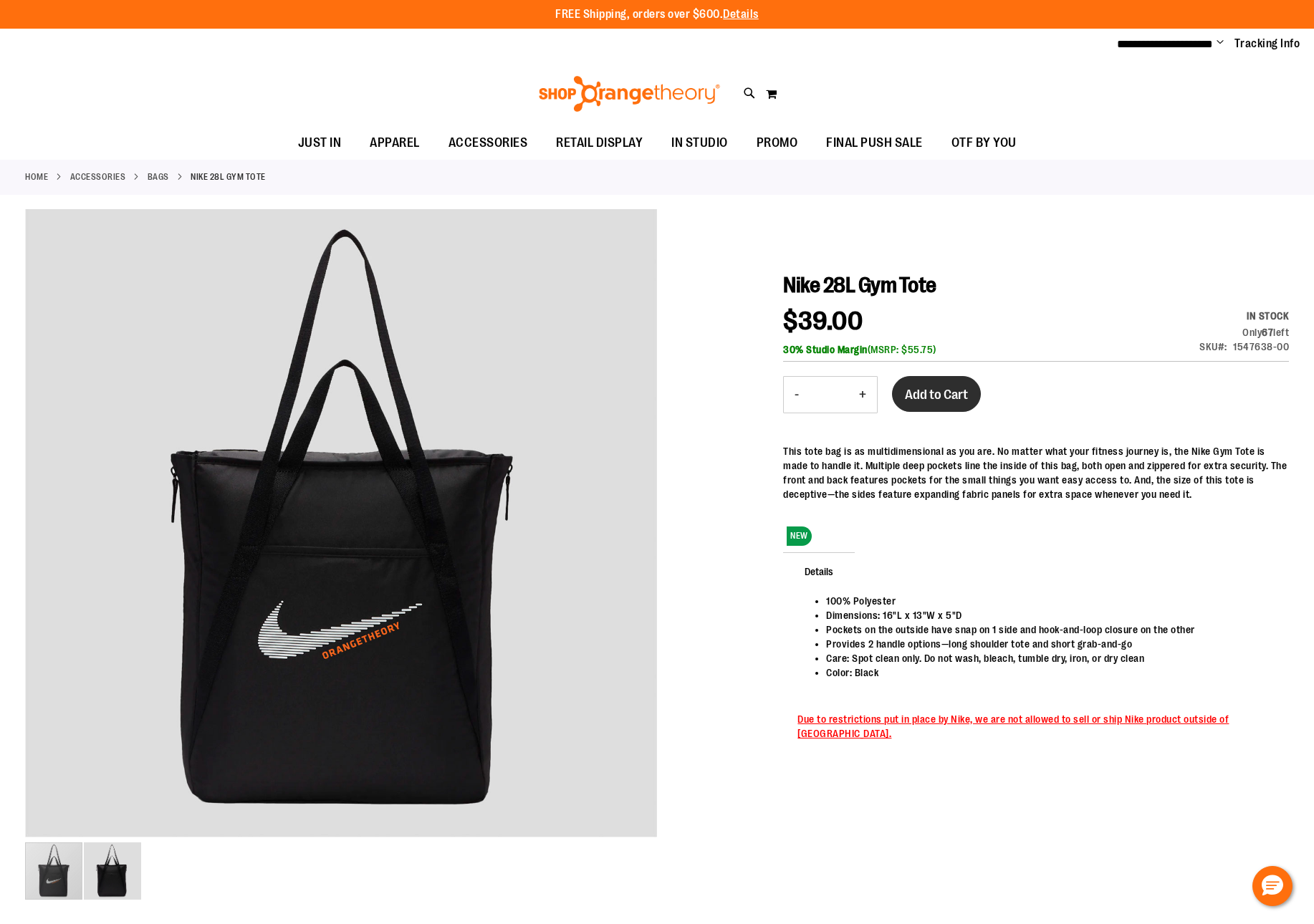
click at [926, 387] on span "Add to Cart" at bounding box center [936, 395] width 63 height 16
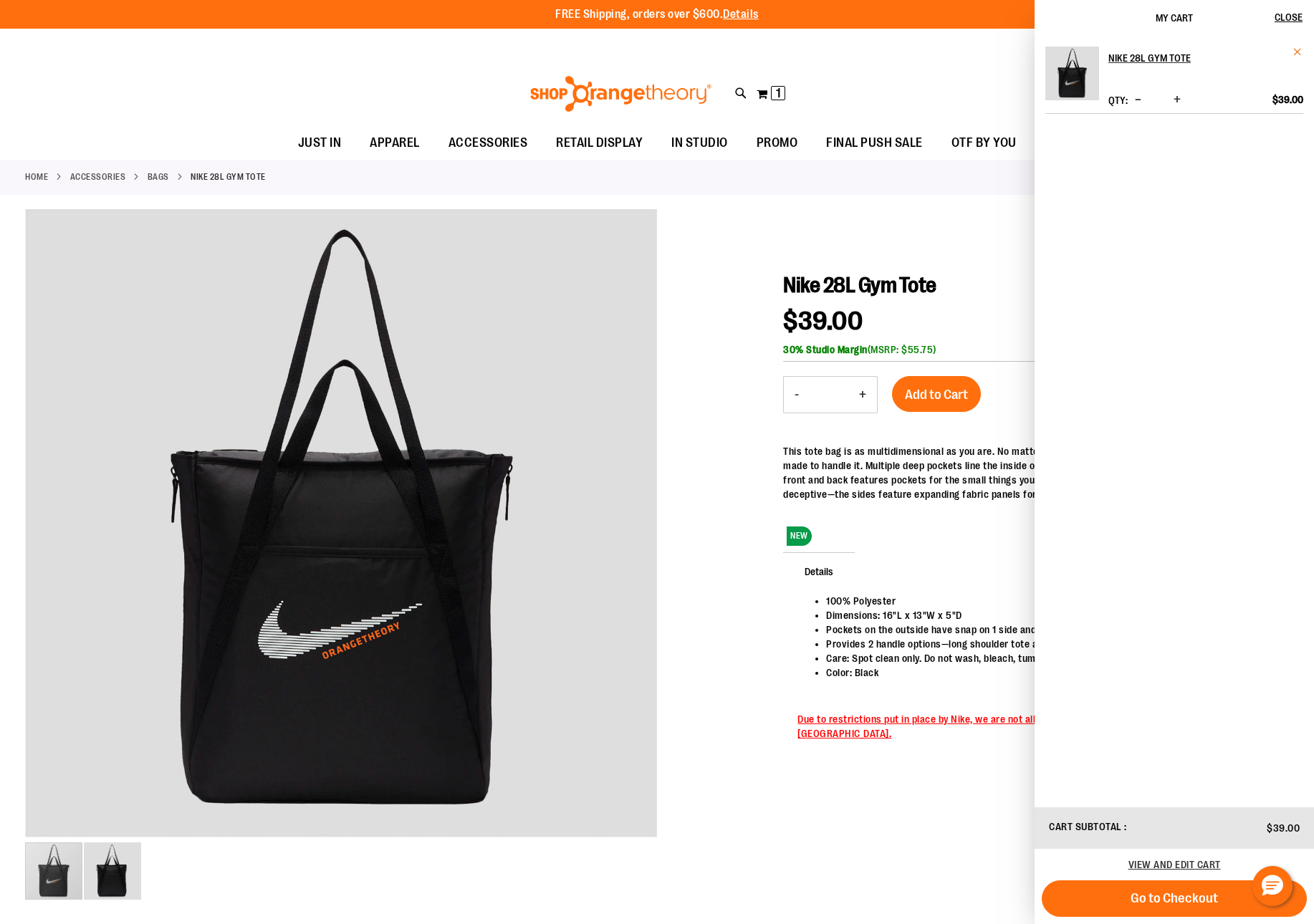
click at [1294, 52] on span "Remove item" at bounding box center [1298, 52] width 11 height 11
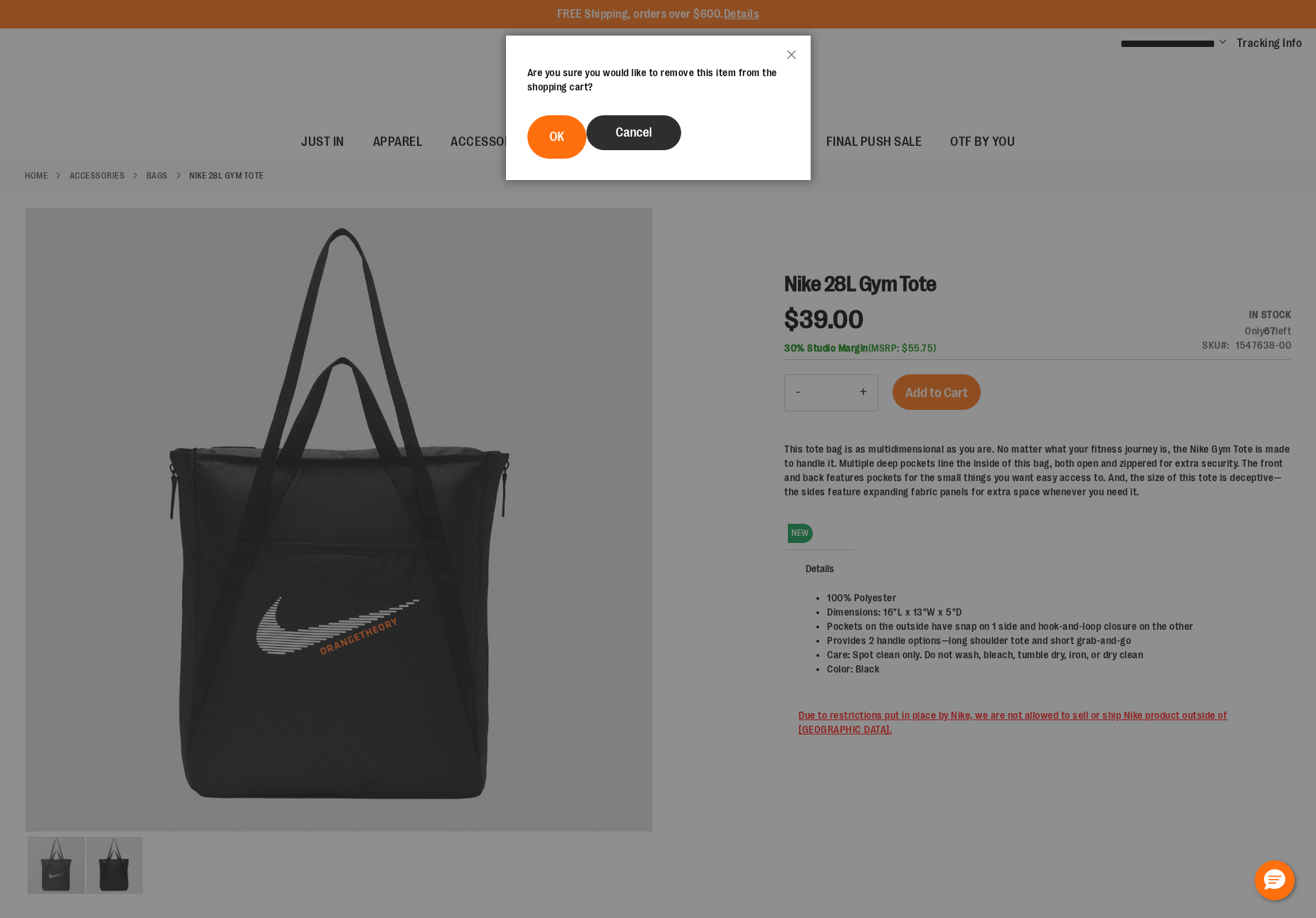
click at [632, 132] on span "Cancel" at bounding box center [634, 132] width 36 height 14
